Goal: Navigation & Orientation: Find specific page/section

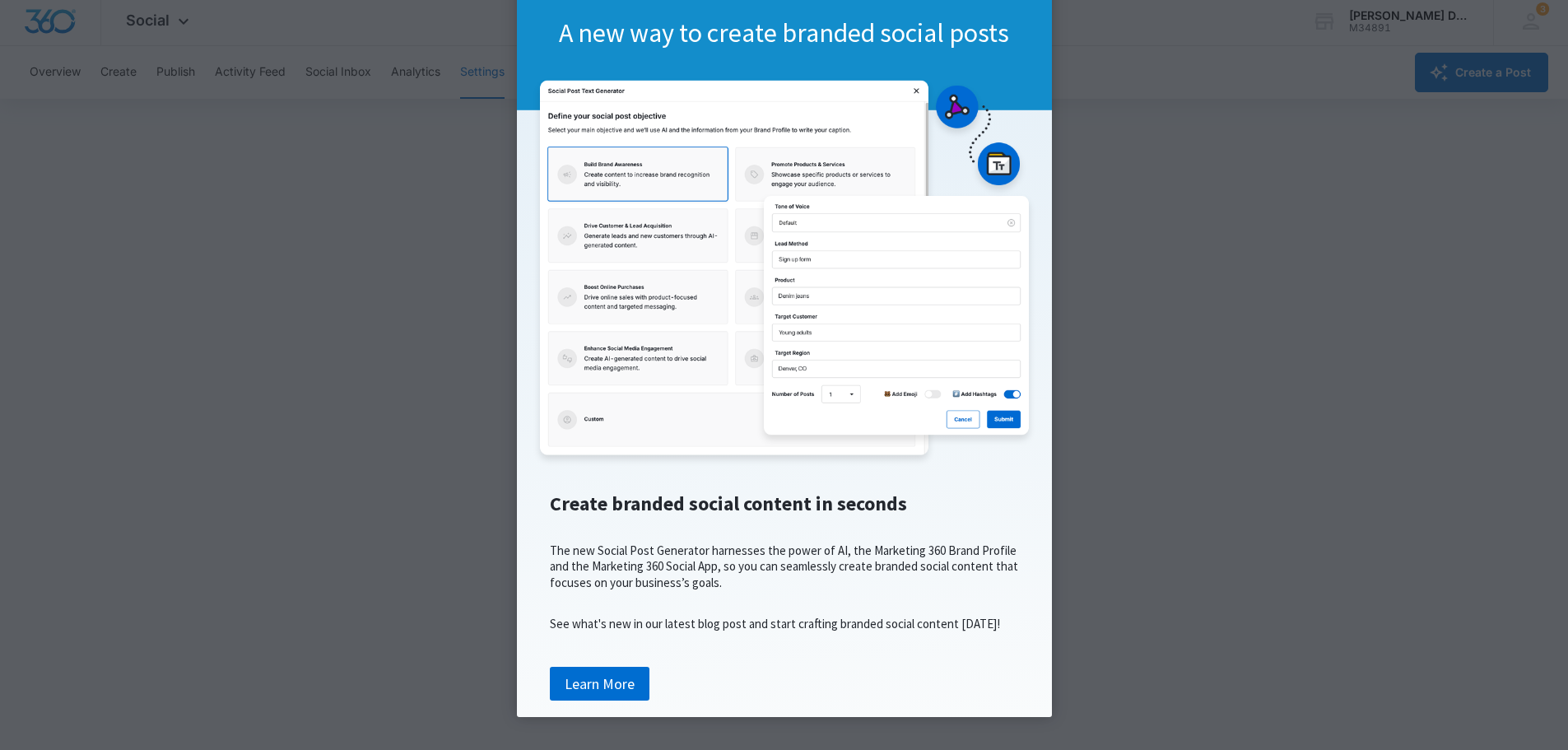
scroll to position [4, 0]
click at [606, 680] on link "Learn More" at bounding box center [600, 684] width 100 height 34
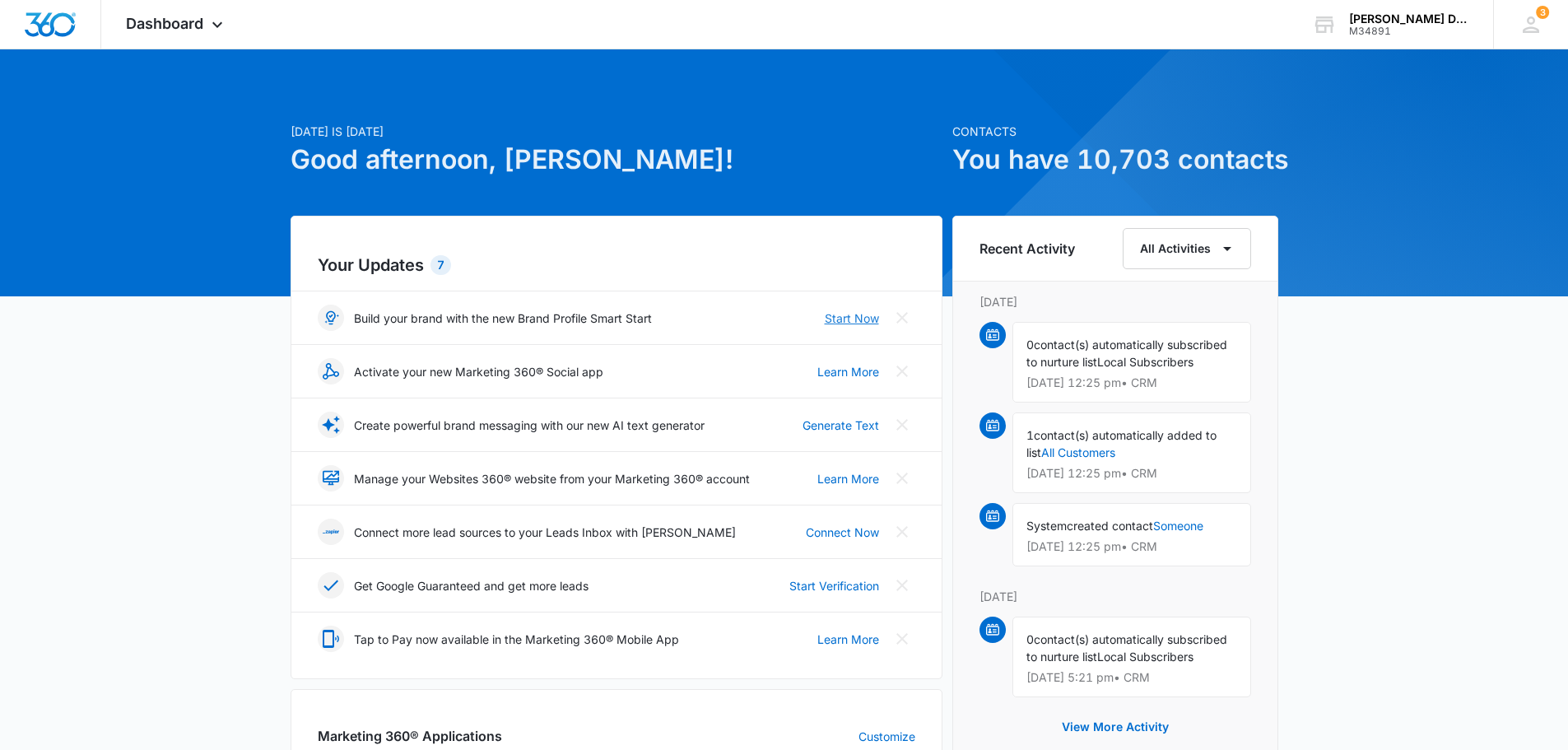
click at [843, 318] on link "Start Now" at bounding box center [851, 318] width 54 height 17
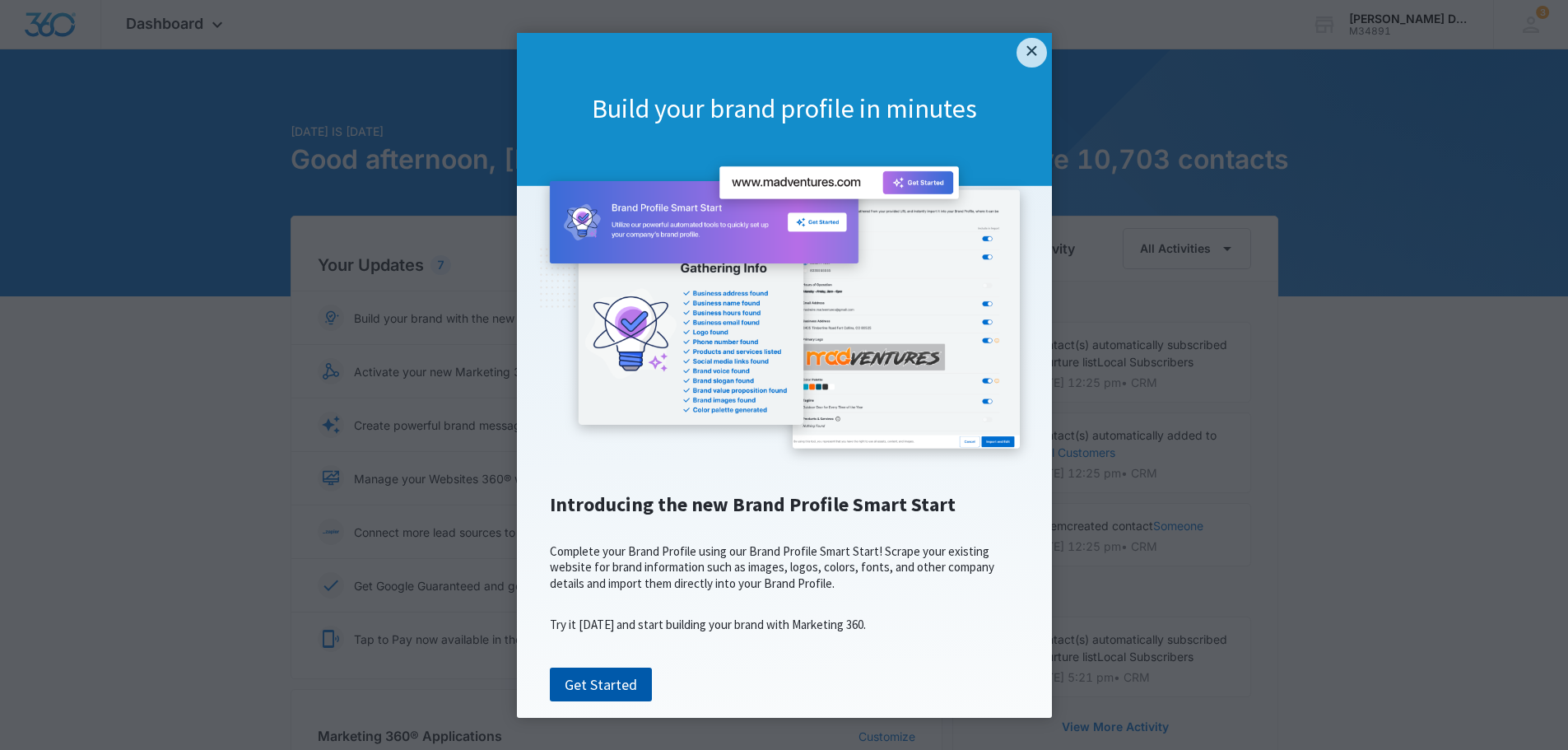
click at [604, 702] on link "Get Started" at bounding box center [601, 685] width 102 height 34
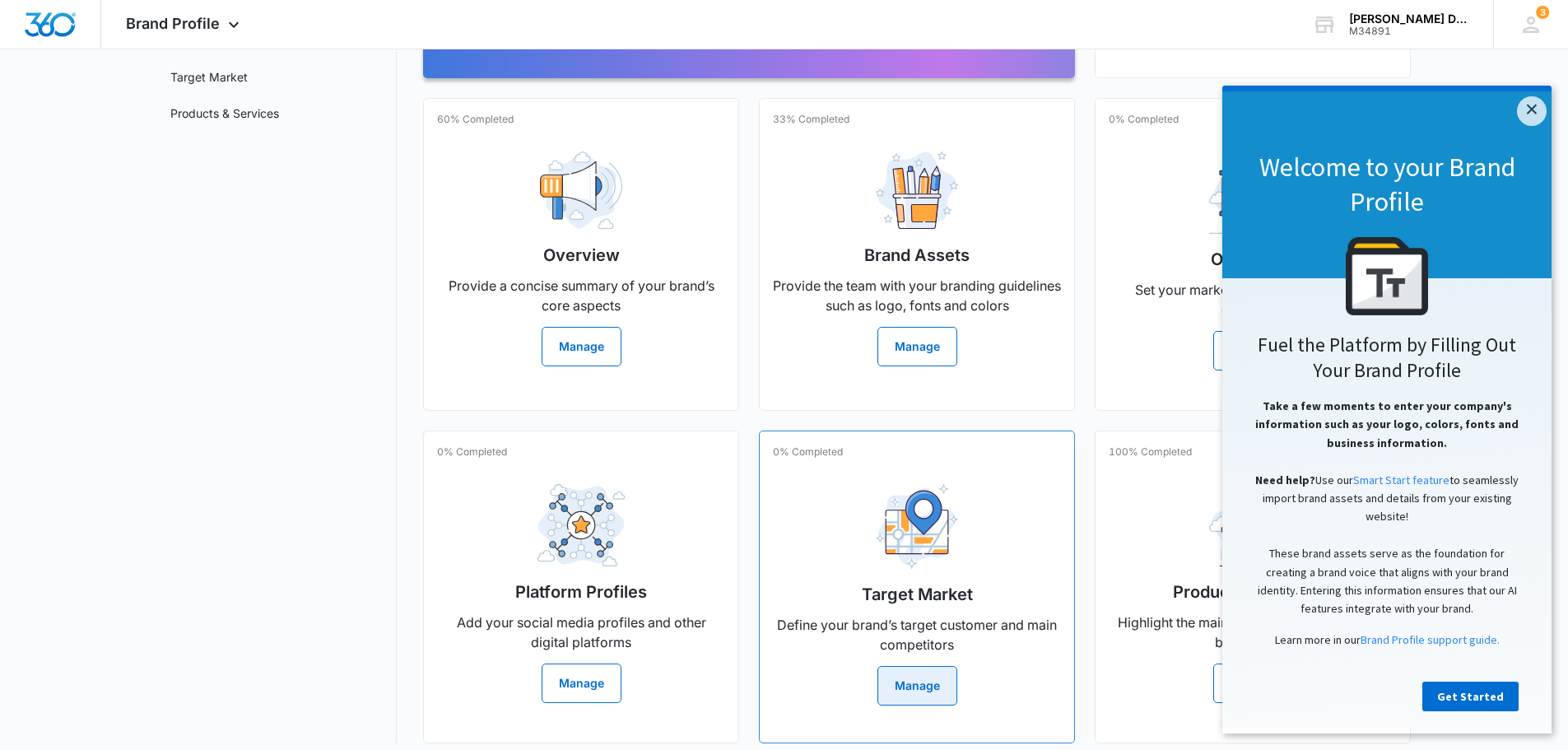
scroll to position [276, 0]
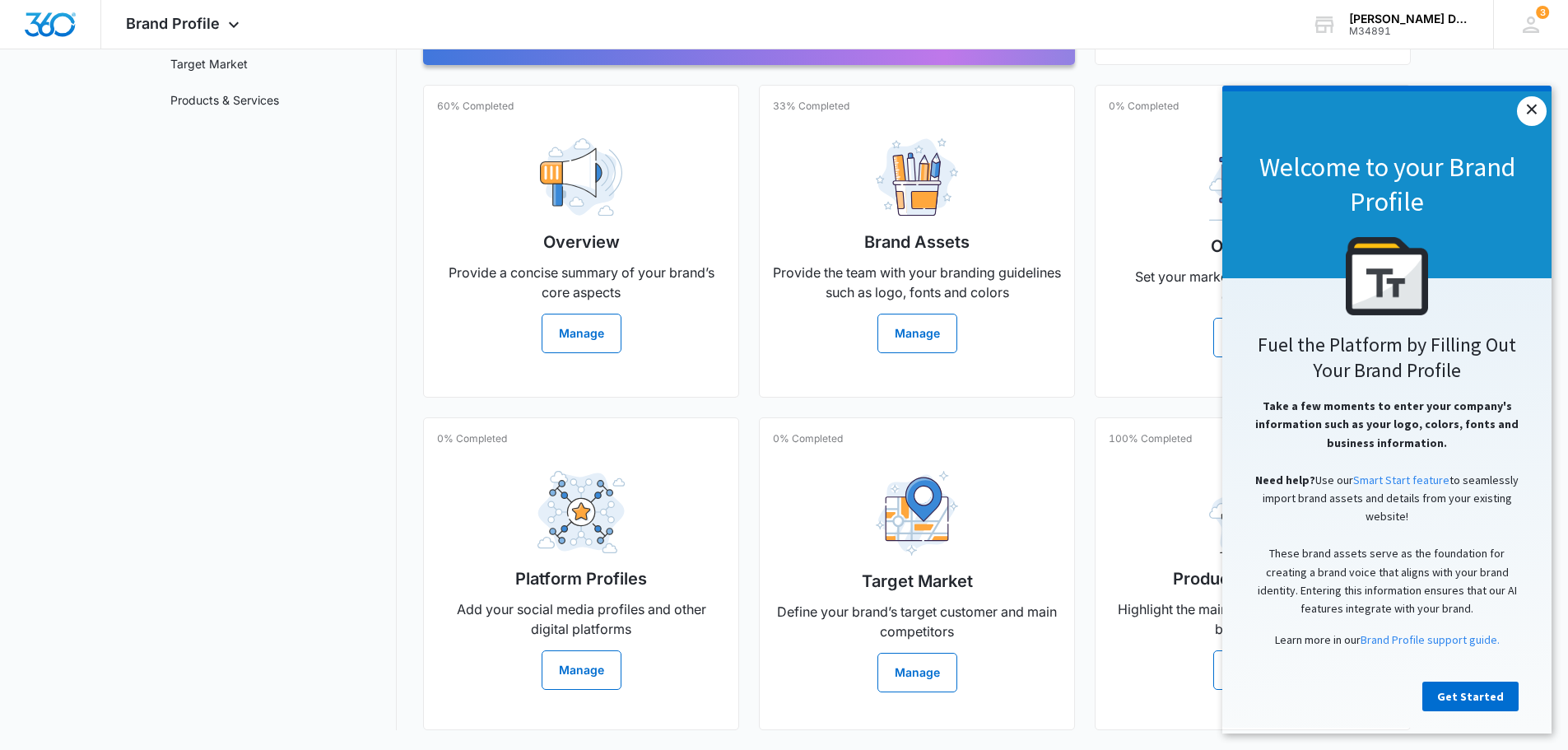
click at [1539, 109] on link "×" at bounding box center [1532, 110] width 29 height 29
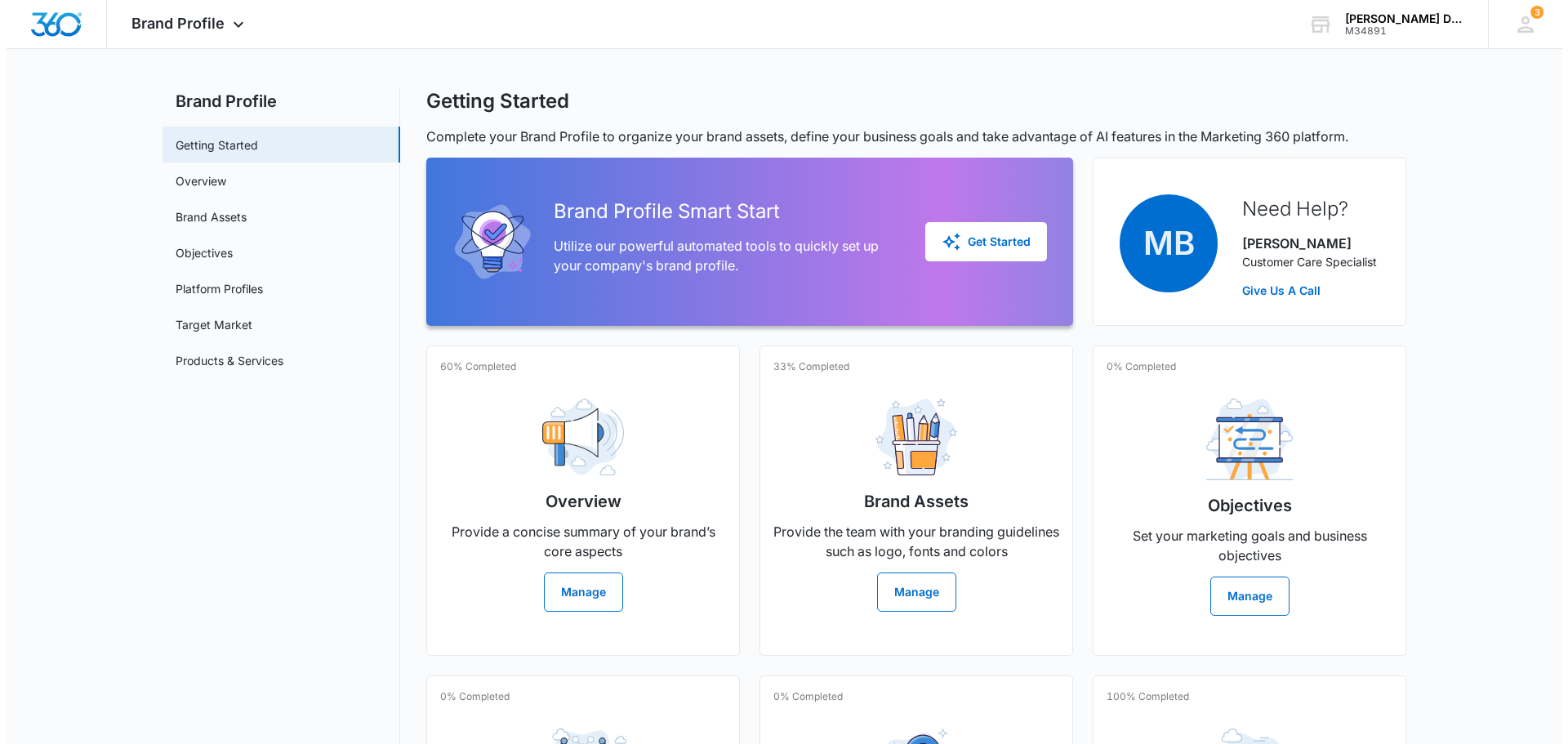
scroll to position [0, 0]
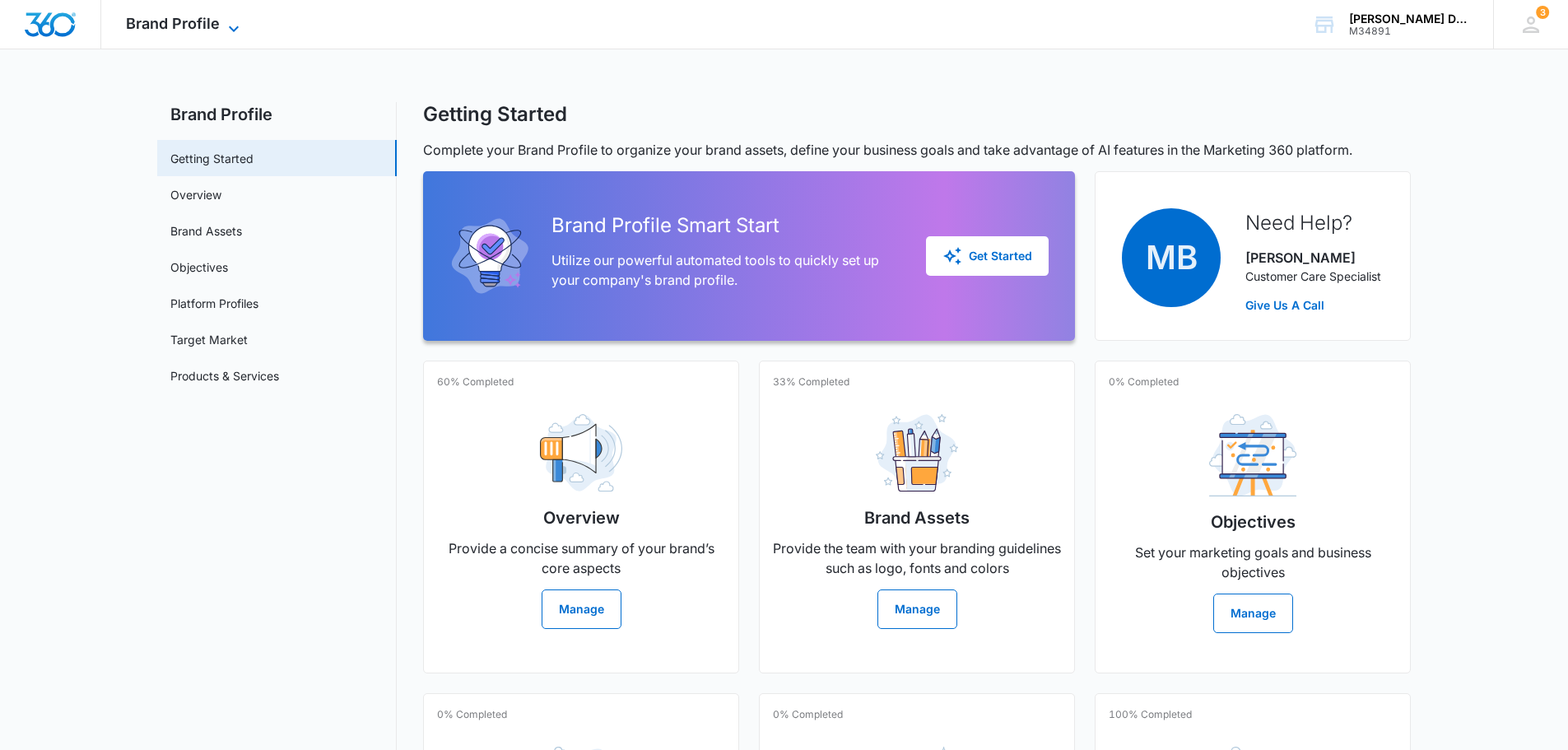
click at [202, 27] on span "Brand Profile" at bounding box center [173, 24] width 94 height 17
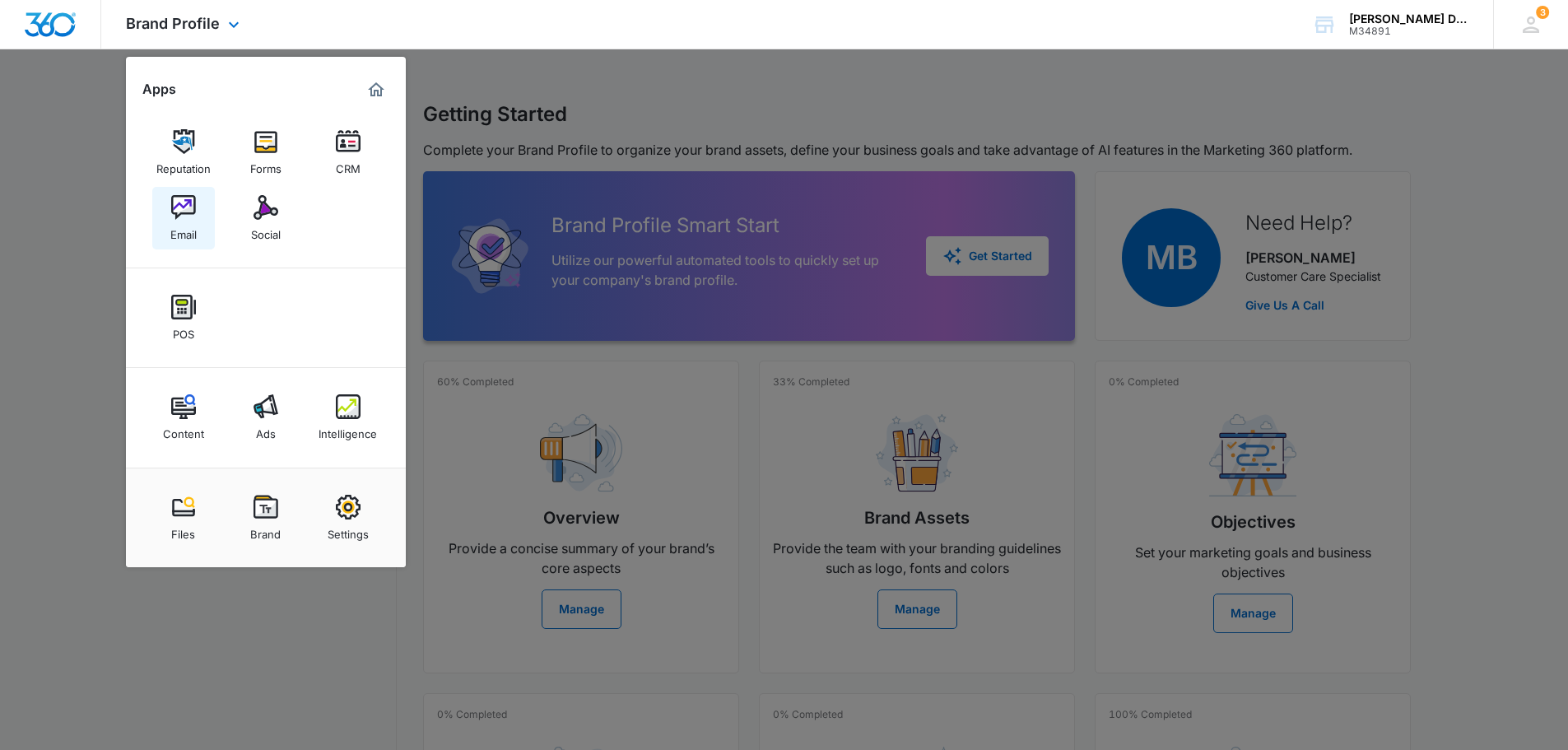
click at [182, 188] on link "Email" at bounding box center [183, 219] width 63 height 63
